Goal: Transaction & Acquisition: Book appointment/travel/reservation

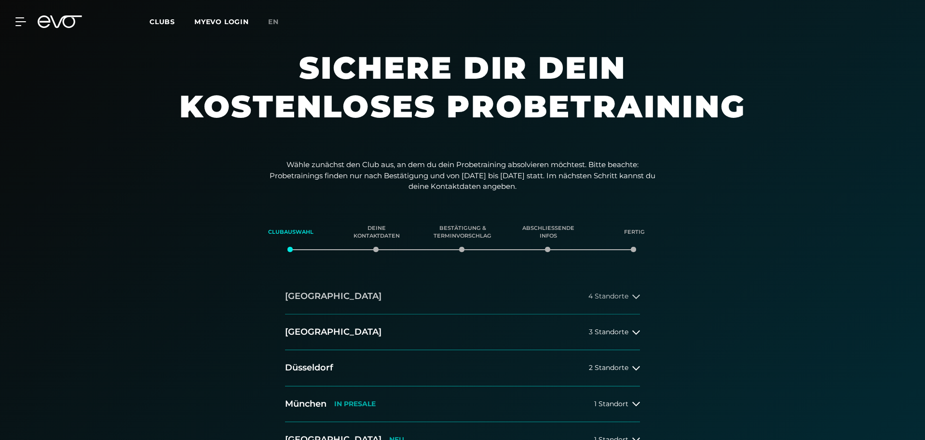
click at [609, 294] on span "4 Standorte" at bounding box center [609, 295] width 40 height 7
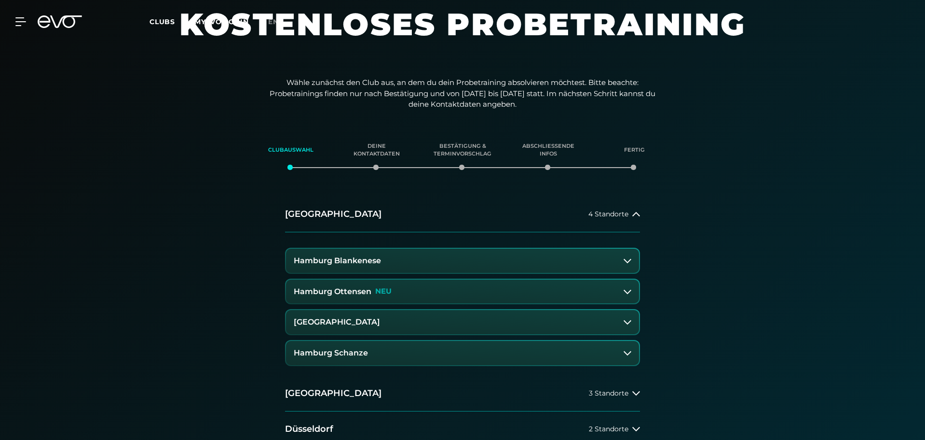
scroll to position [241, 0]
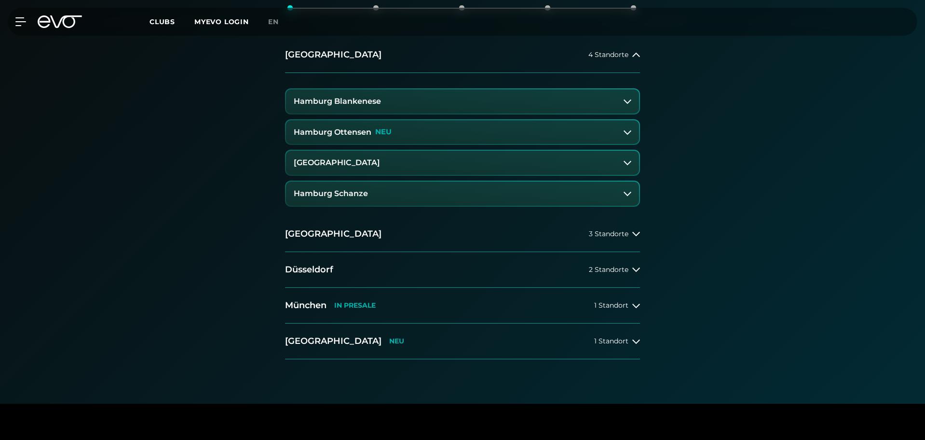
click at [345, 99] on h3 "Hamburg Blankenese" at bounding box center [337, 101] width 87 height 9
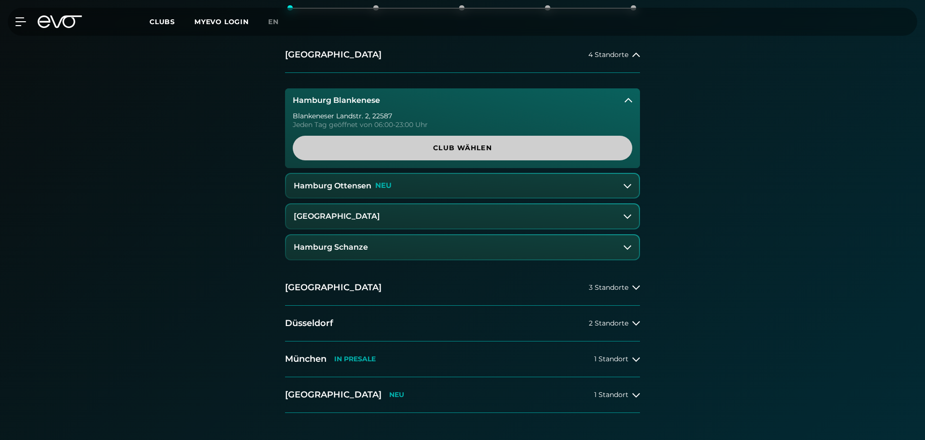
click at [437, 139] on span "Club wählen" at bounding box center [463, 148] width 340 height 25
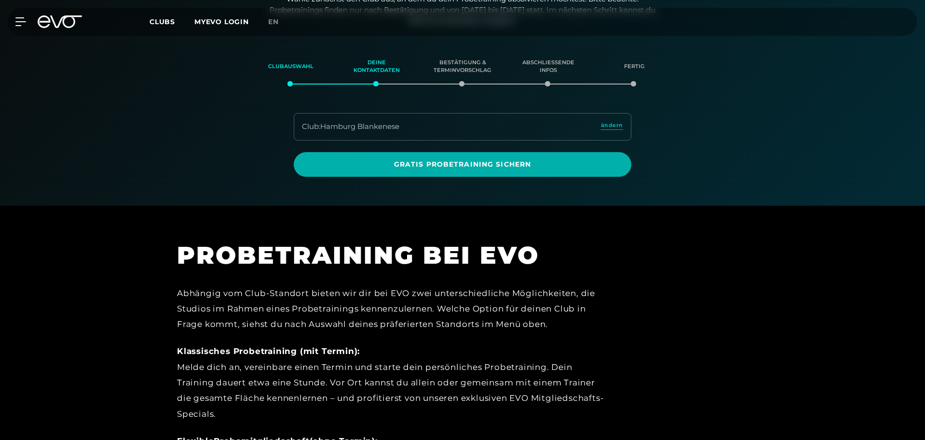
scroll to position [69, 0]
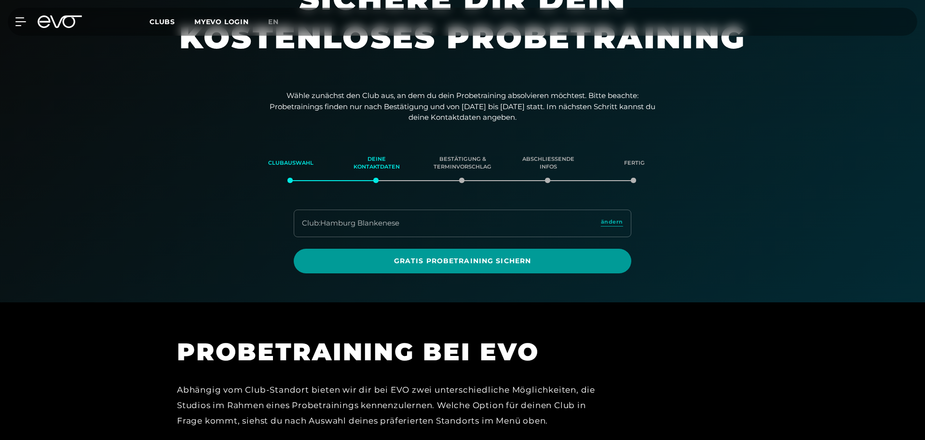
click at [460, 262] on span "Gratis Probetraining sichern" at bounding box center [462, 261] width 291 height 10
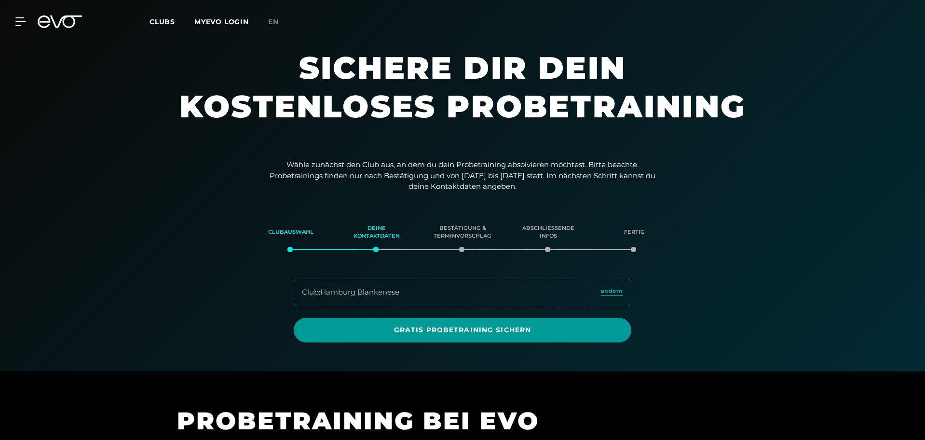
click at [448, 330] on span "Gratis Probetraining sichern" at bounding box center [462, 330] width 291 height 10
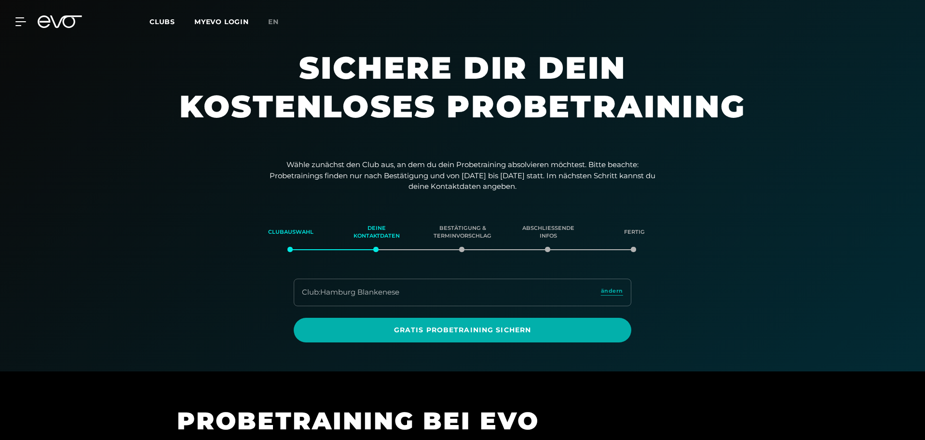
click at [159, 18] on span "Clubs" at bounding box center [163, 21] width 26 height 9
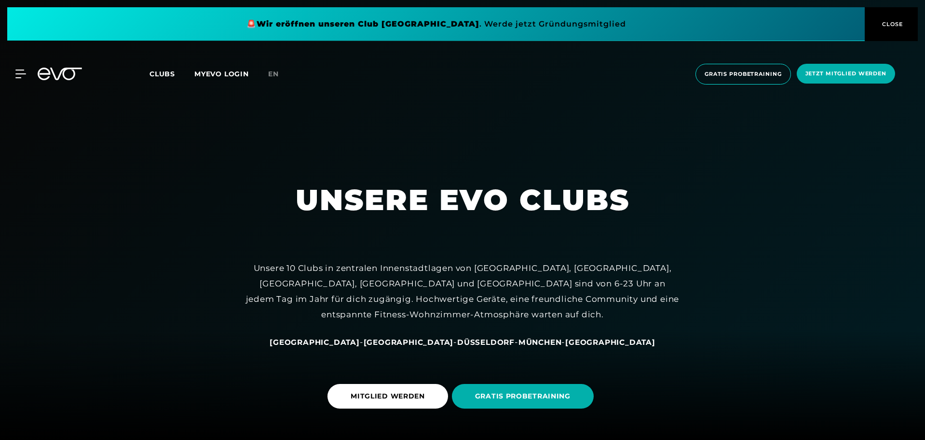
click at [354, 341] on span "[GEOGRAPHIC_DATA]" at bounding box center [315, 341] width 90 height 9
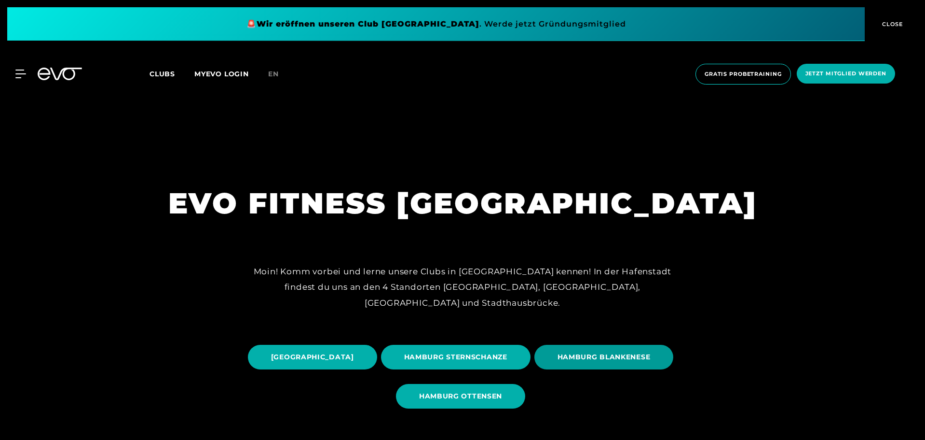
click at [558, 362] on span "HAMBURG BLANKENESE" at bounding box center [604, 357] width 93 height 10
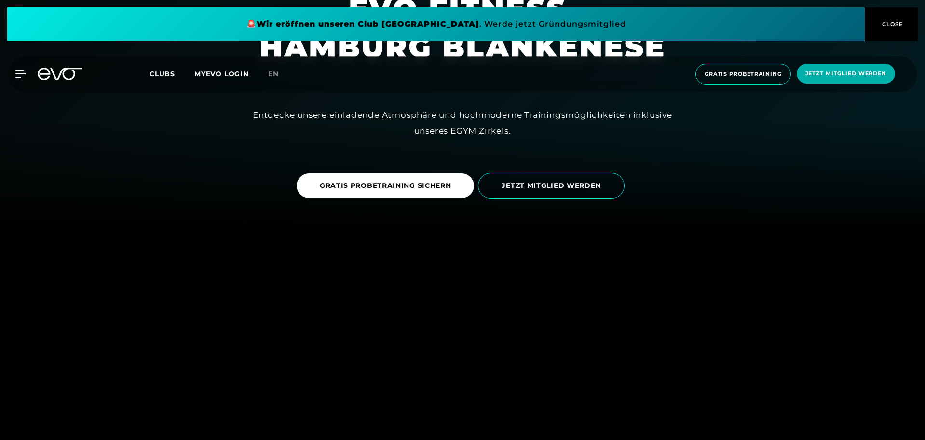
scroll to position [193, 0]
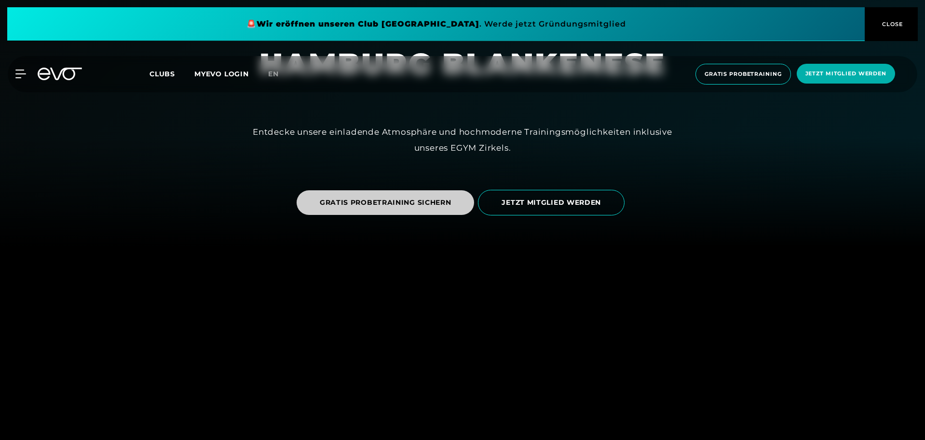
click at [364, 205] on span "GRATIS PROBETRAINING SICHERN" at bounding box center [386, 202] width 132 height 10
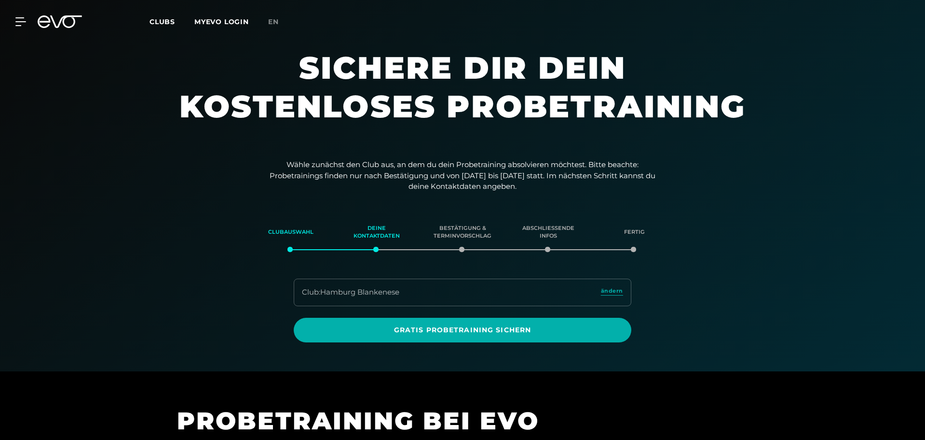
click at [163, 19] on span "Clubs" at bounding box center [163, 21] width 26 height 9
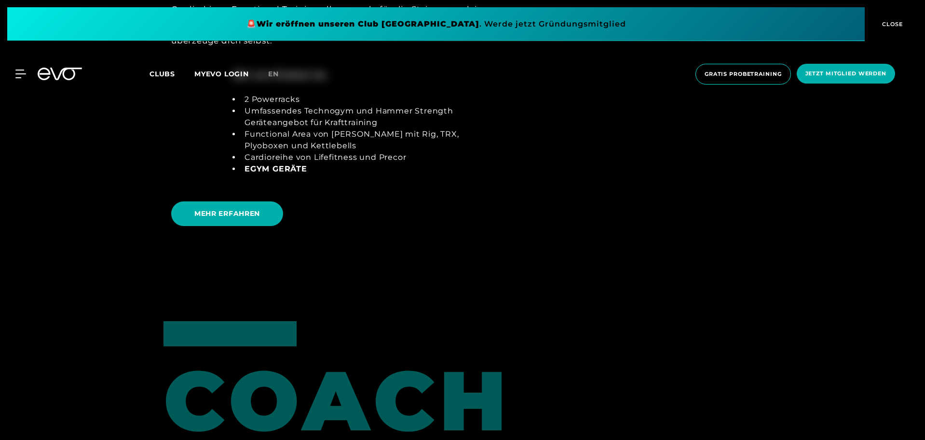
scroll to position [2219, 0]
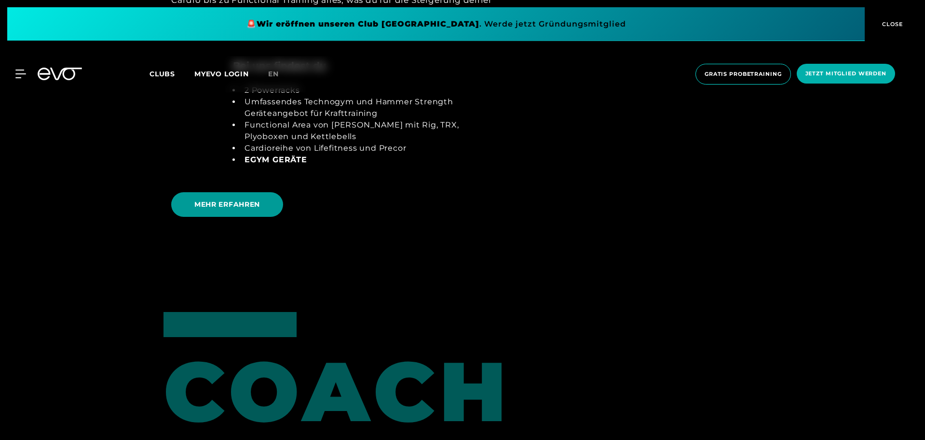
click at [254, 199] on span "MEHR ERFAHREN" at bounding box center [227, 204] width 66 height 10
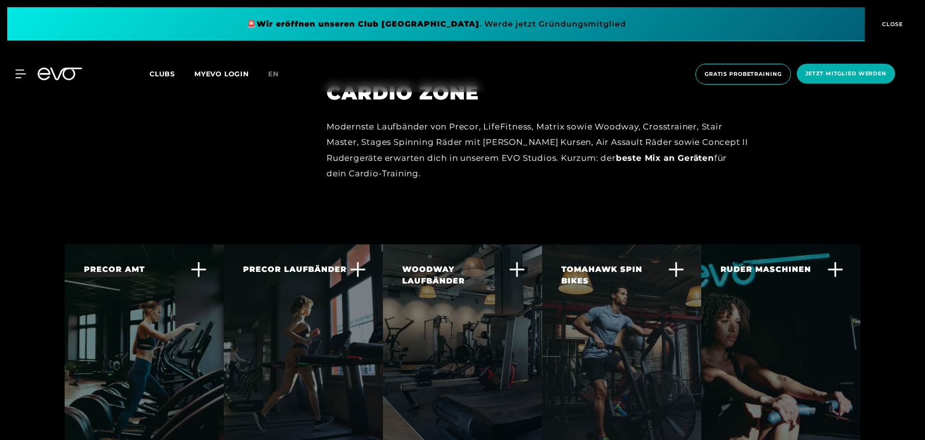
scroll to position [1785, 0]
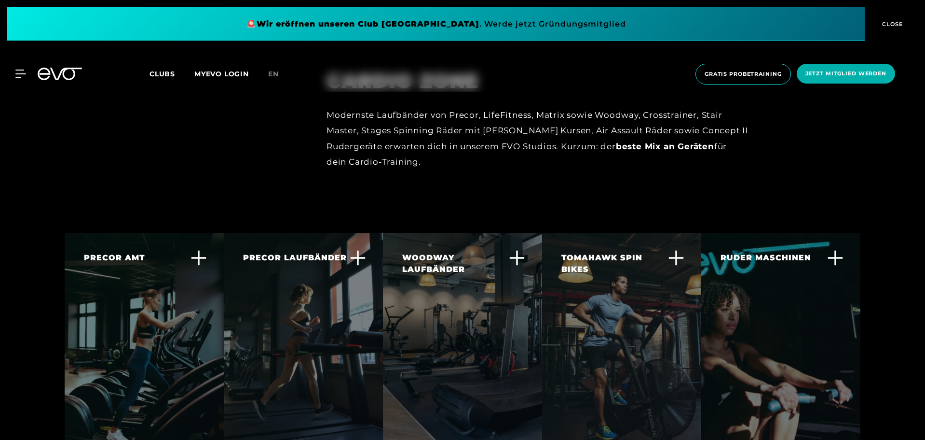
click at [740, 252] on div "RUDER MASCHINEN Das Concent II Rudergerät ist weltweit von Experten und Athlete…" at bounding box center [775, 302] width 109 height 101
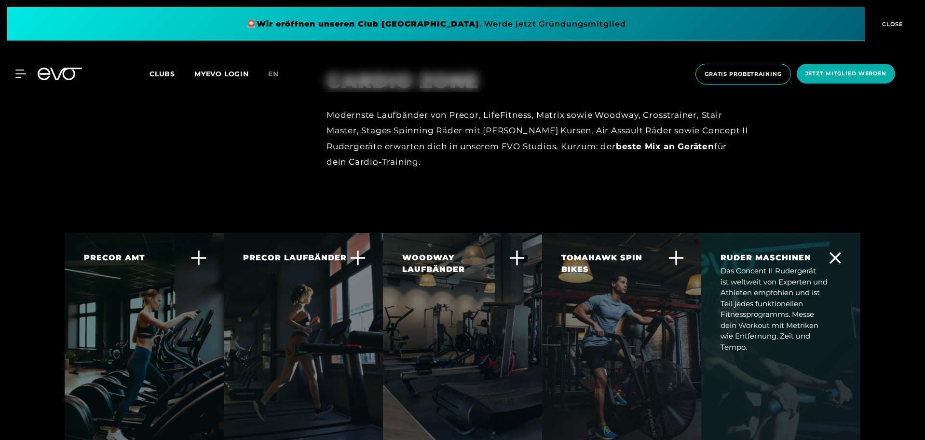
click at [763, 343] on div at bounding box center [781, 341] width 159 height 217
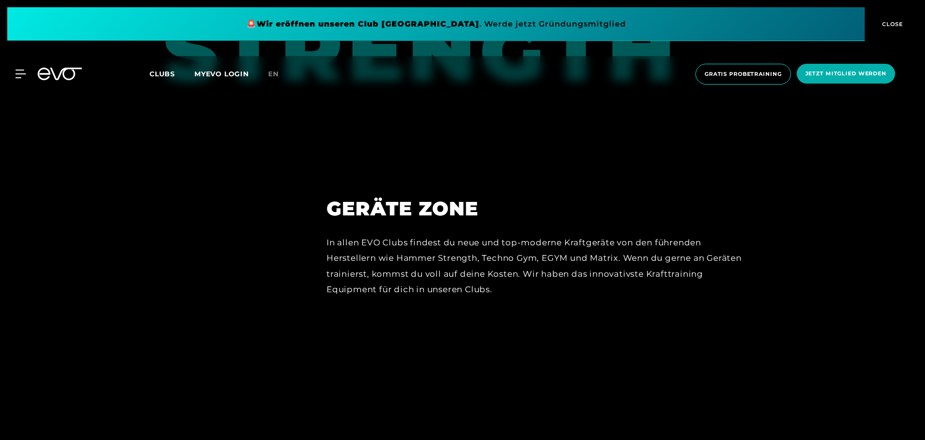
scroll to position [4359, 0]
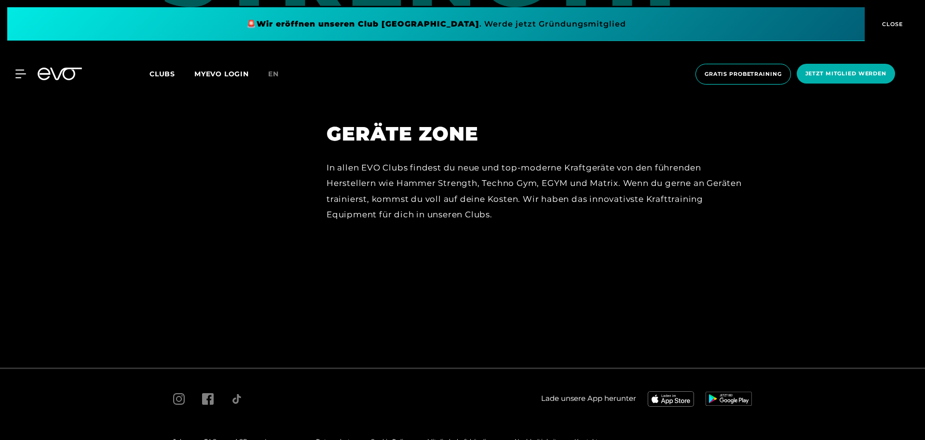
click at [895, 21] on span "CLOSE" at bounding box center [892, 24] width 24 height 9
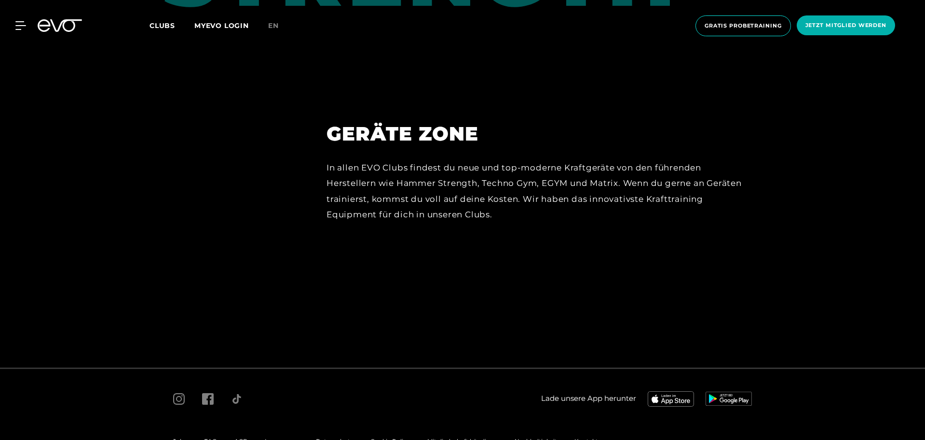
click at [169, 20] on div "Clubs MYEVO LOGIN" at bounding box center [209, 25] width 119 height 11
drag, startPoint x: 29, startPoint y: 28, endPoint x: 24, endPoint y: 28, distance: 5.8
click at [29, 28] on div "MyEVO Login Über EVO Mitgliedschaften Probetraining TAGESPASS EVO Studios [GEOG…" at bounding box center [15, 25] width 34 height 9
click at [23, 27] on icon at bounding box center [22, 25] width 14 height 9
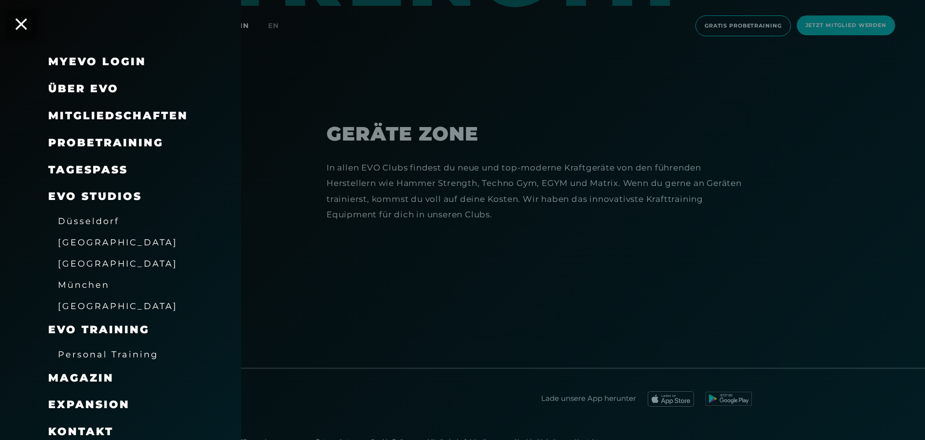
click at [97, 112] on span "Mitgliedschaften" at bounding box center [118, 115] width 140 height 13
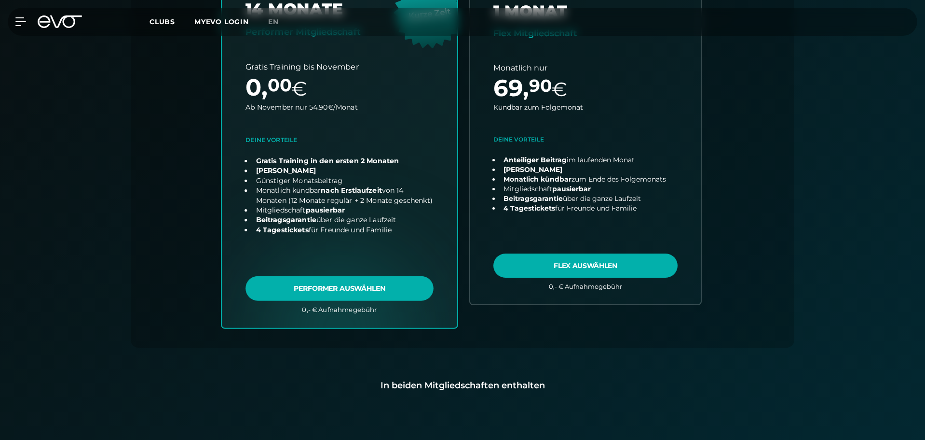
scroll to position [579, 0]
